Goal: Feedback & Contribution: Contribute content

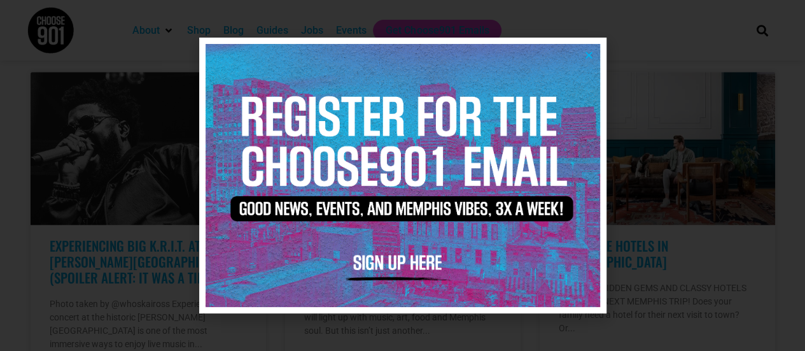
drag, startPoint x: 590, startPoint y: 52, endPoint x: 433, endPoint y: 113, distance: 168.8
click at [590, 52] on icon "Close" at bounding box center [589, 55] width 10 height 10
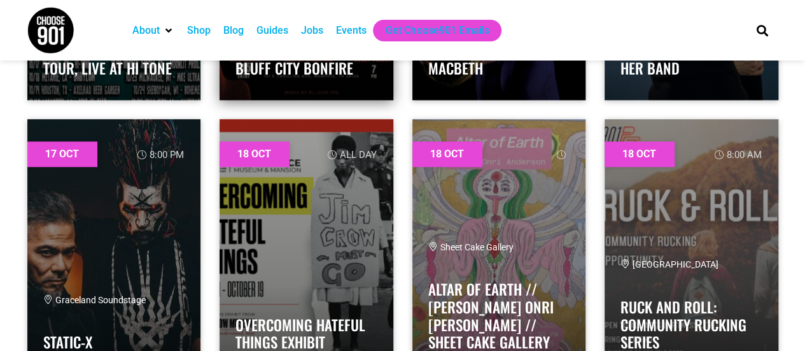
scroll to position [17559, 0]
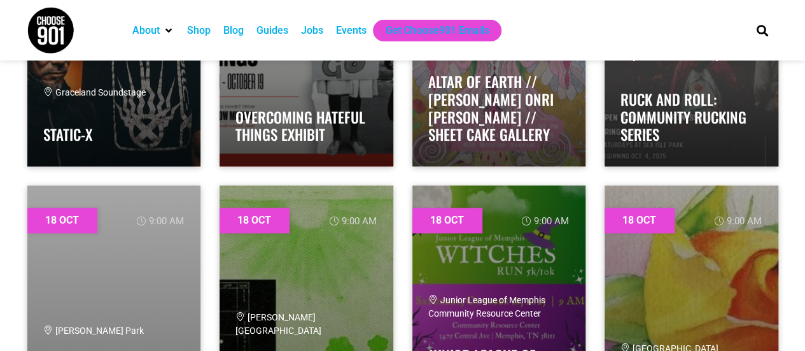
click at [358, 24] on div "Events" at bounding box center [351, 30] width 31 height 15
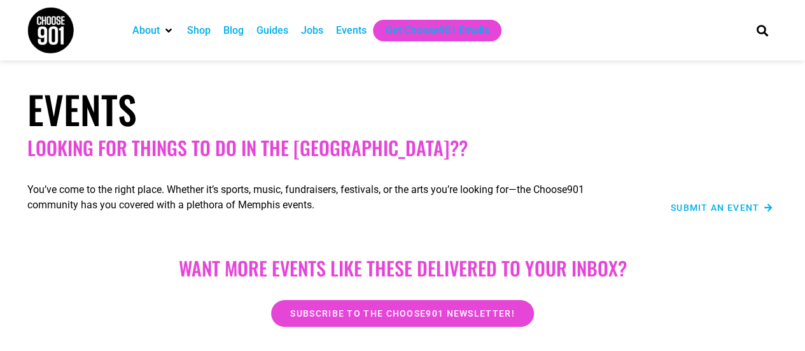
click at [693, 204] on span "Submit an Event" at bounding box center [715, 207] width 89 height 9
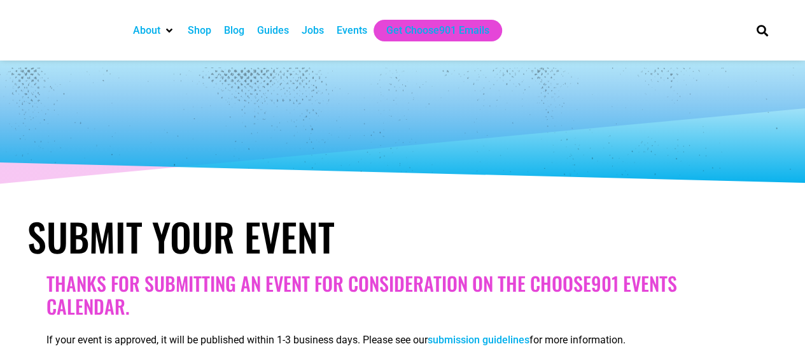
select select
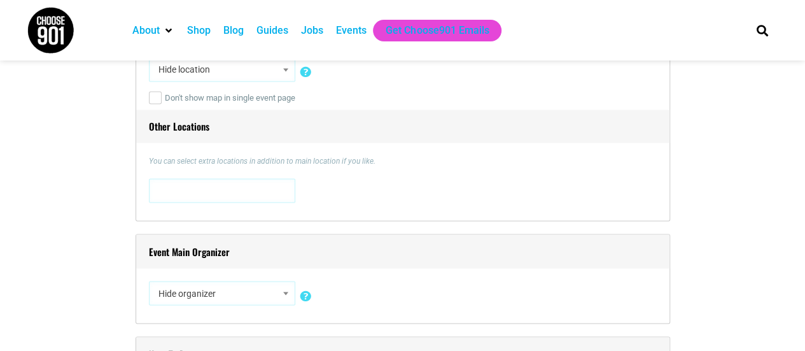
scroll to position [1082, 0]
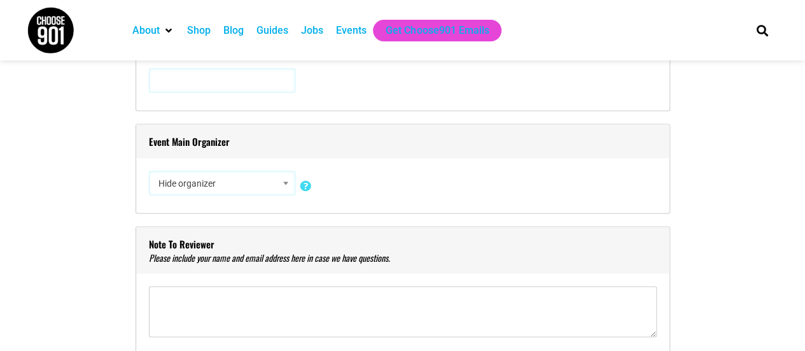
click at [288, 178] on span at bounding box center [285, 182] width 13 height 17
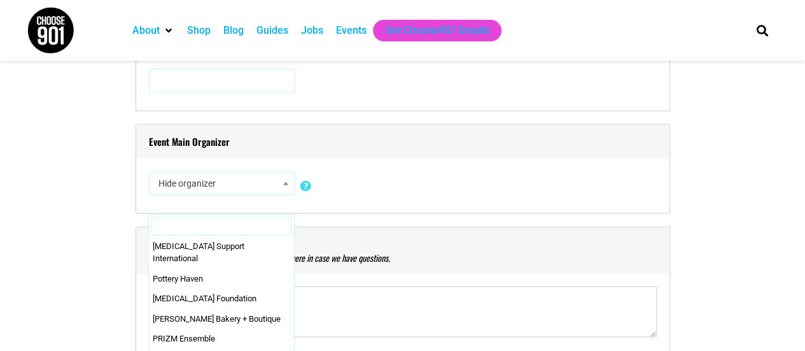
scroll to position [21567, 0]
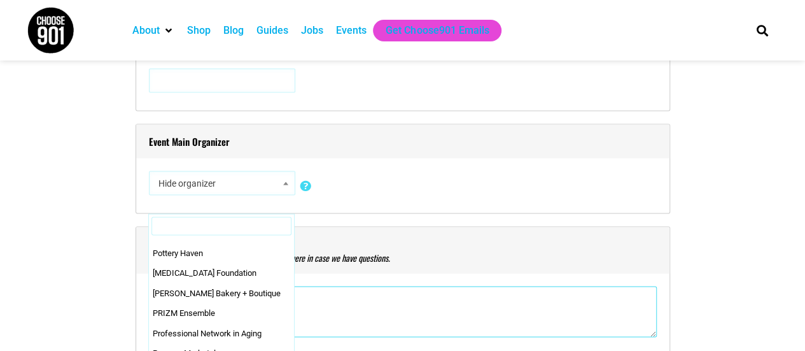
click at [478, 290] on textarea"] at bounding box center [403, 311] width 508 height 51
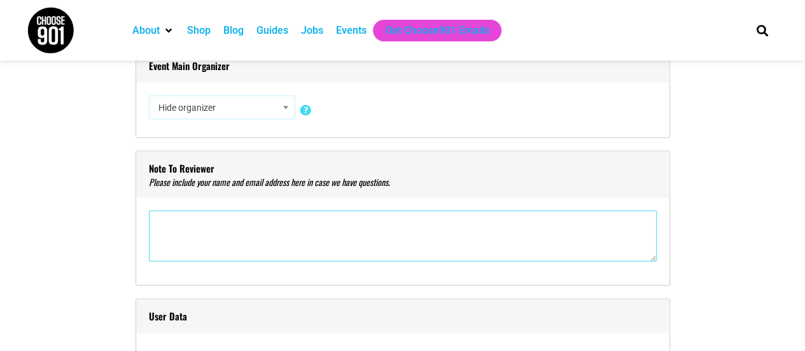
scroll to position [1336, 0]
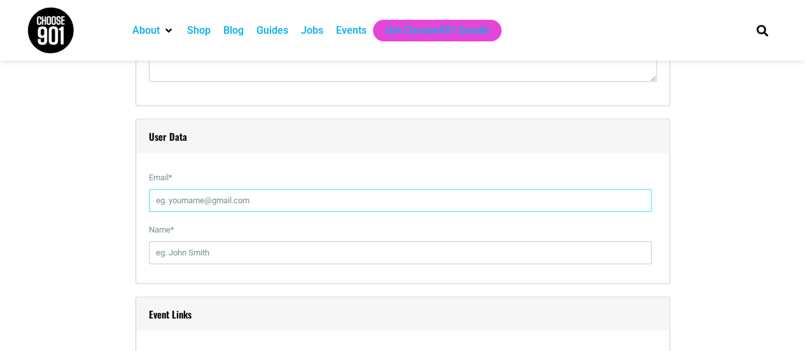
click at [185, 196] on input "Email *" at bounding box center [400, 200] width 503 height 23
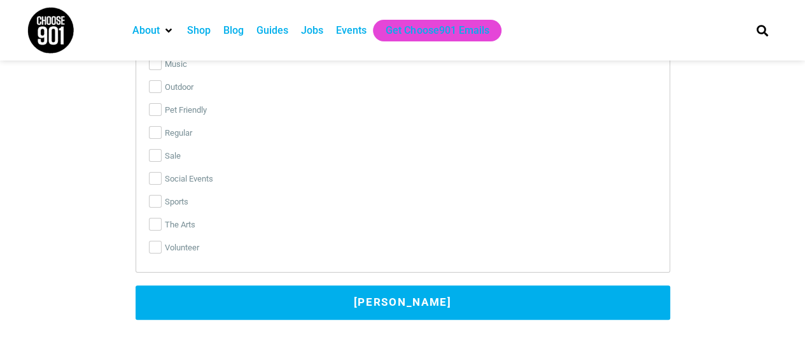
scroll to position [2290, 0]
